Goal: Task Accomplishment & Management: Complete application form

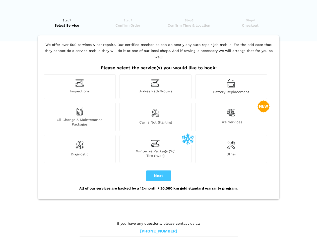
click at [80, 87] on img at bounding box center [79, 83] width 9 height 8
click at [155, 87] on img at bounding box center [155, 83] width 9 height 8
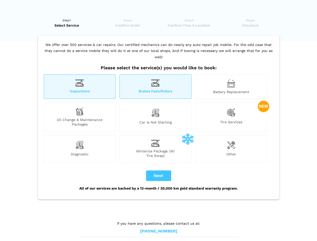
click at [231, 87] on img at bounding box center [231, 83] width 8 height 9
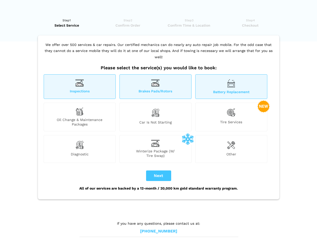
click at [80, 117] on div "Oil Change & Maintenance Packages" at bounding box center [80, 117] width 72 height 29
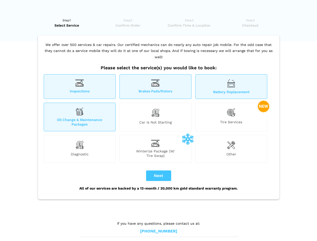
click at [155, 117] on img at bounding box center [155, 112] width 9 height 11
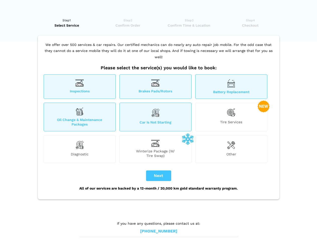
click at [231, 117] on img at bounding box center [231, 112] width 9 height 10
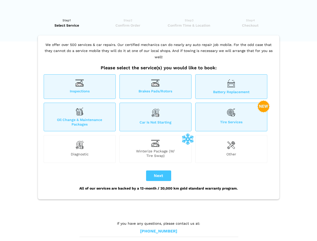
click at [80, 149] on img at bounding box center [79, 145] width 9 height 10
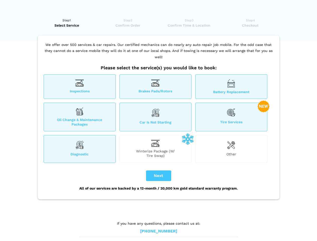
click at [155, 149] on span "Winterize Package (W/ Tire Swap)" at bounding box center [156, 153] width 72 height 9
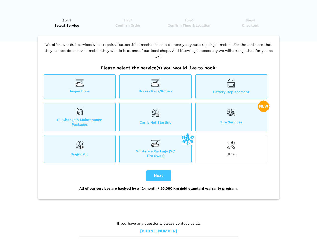
click at [231, 149] on img at bounding box center [231, 145] width 8 height 10
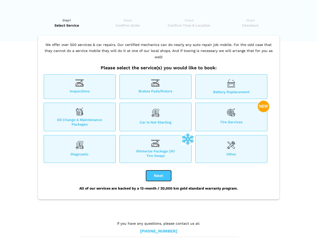
click at [159, 176] on button "Next" at bounding box center [158, 175] width 25 height 11
checkbox input "true"
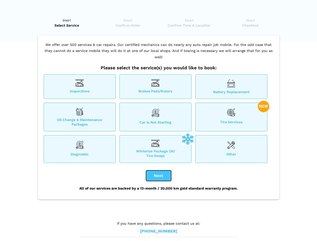
checkbox input "true"
